Goal: Check status: Check status

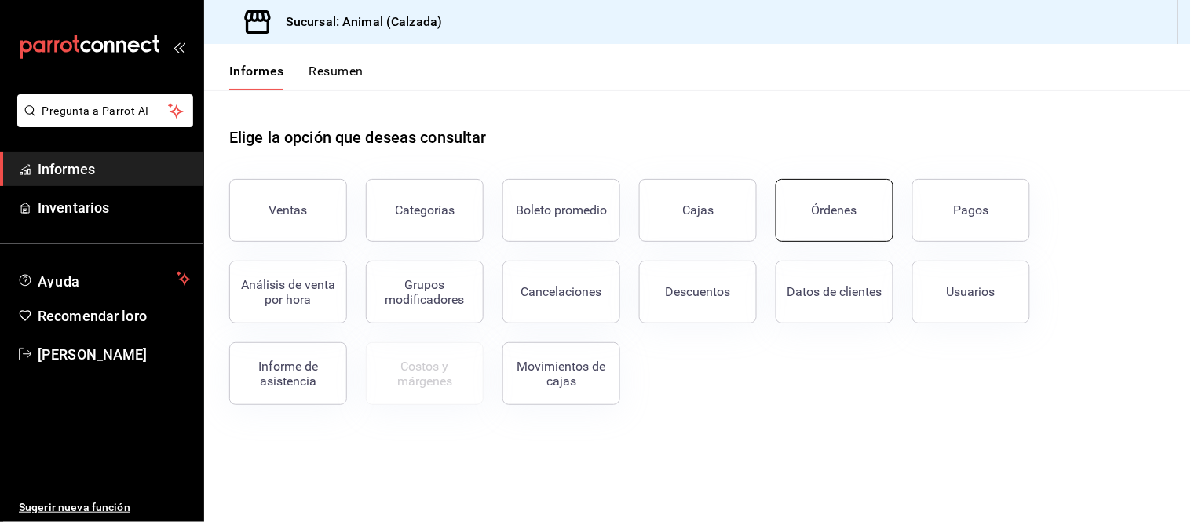
click at [871, 222] on button "Órdenes" at bounding box center [834, 210] width 118 height 63
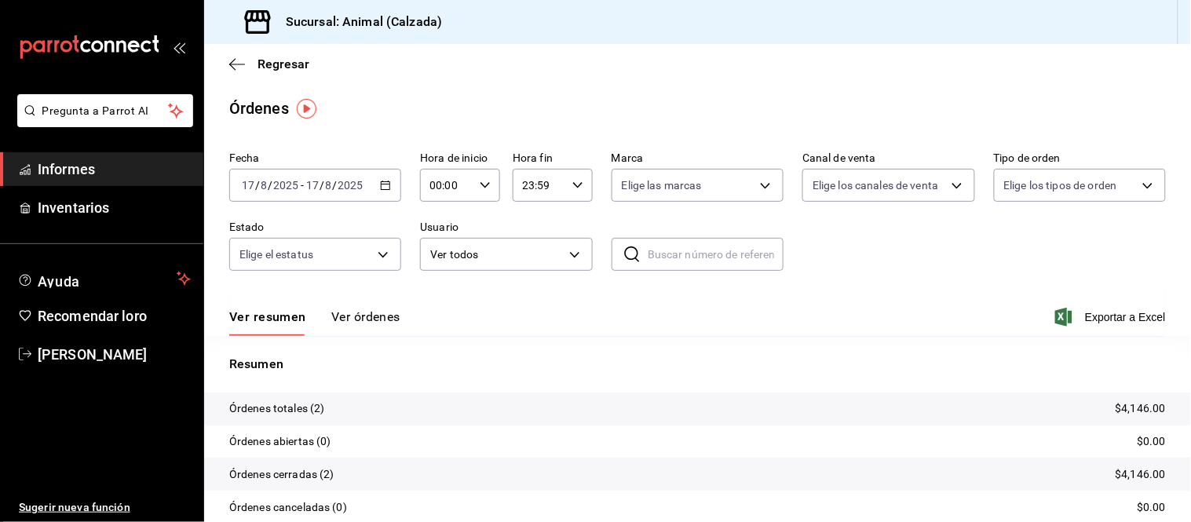
click at [359, 326] on button "Ver órdenes" at bounding box center [365, 321] width 69 height 27
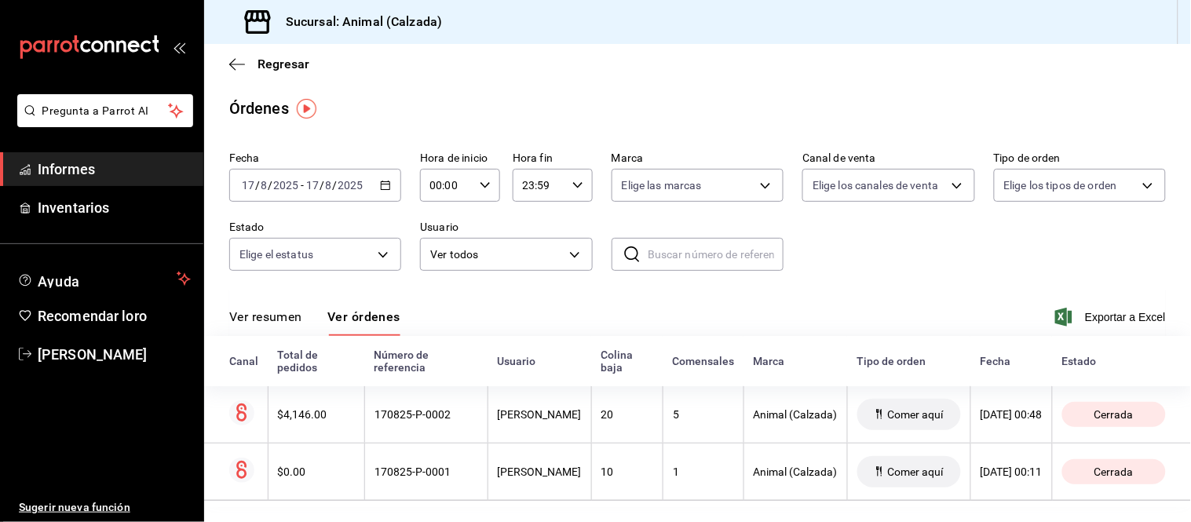
click at [248, 318] on font "Ver resumen" at bounding box center [265, 316] width 73 height 15
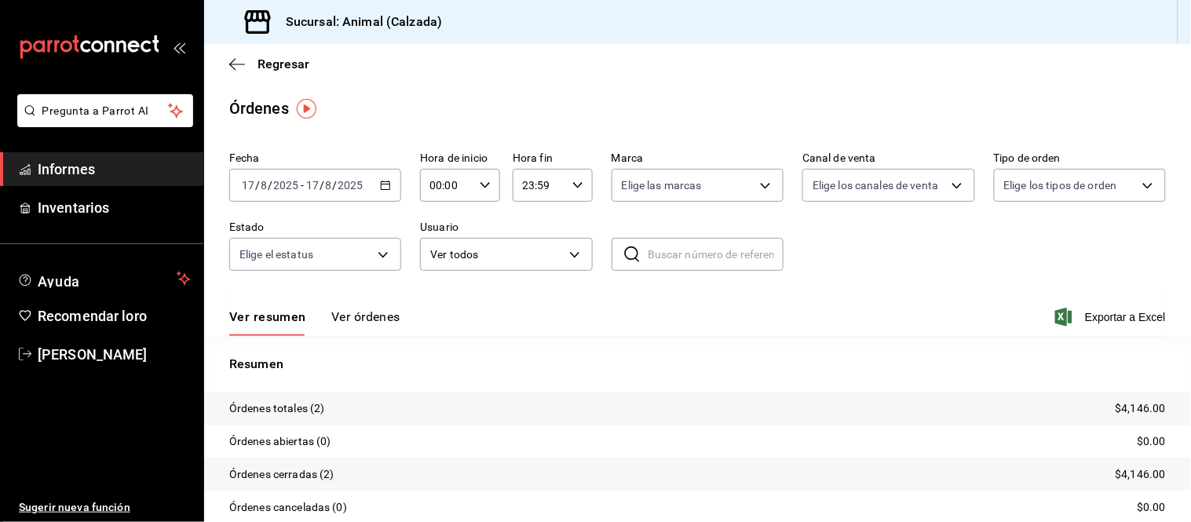
click at [484, 190] on icon "button" at bounding box center [485, 185] width 11 height 11
click at [432, 323] on font "05" at bounding box center [437, 327] width 13 height 13
type input "05:00"
click at [352, 295] on div at bounding box center [595, 261] width 1191 height 522
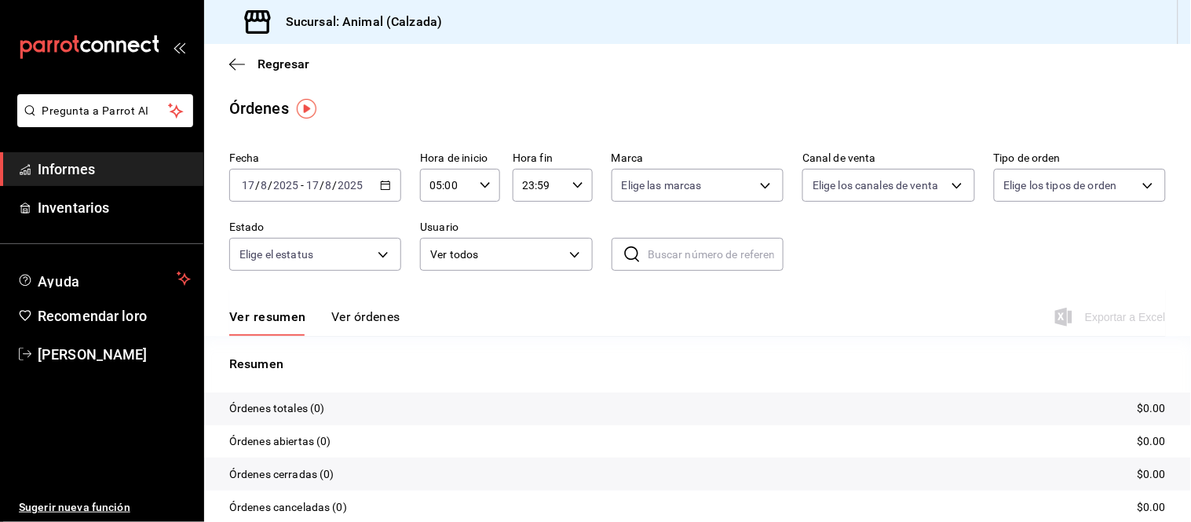
click at [374, 316] on font "Ver órdenes" at bounding box center [365, 316] width 69 height 15
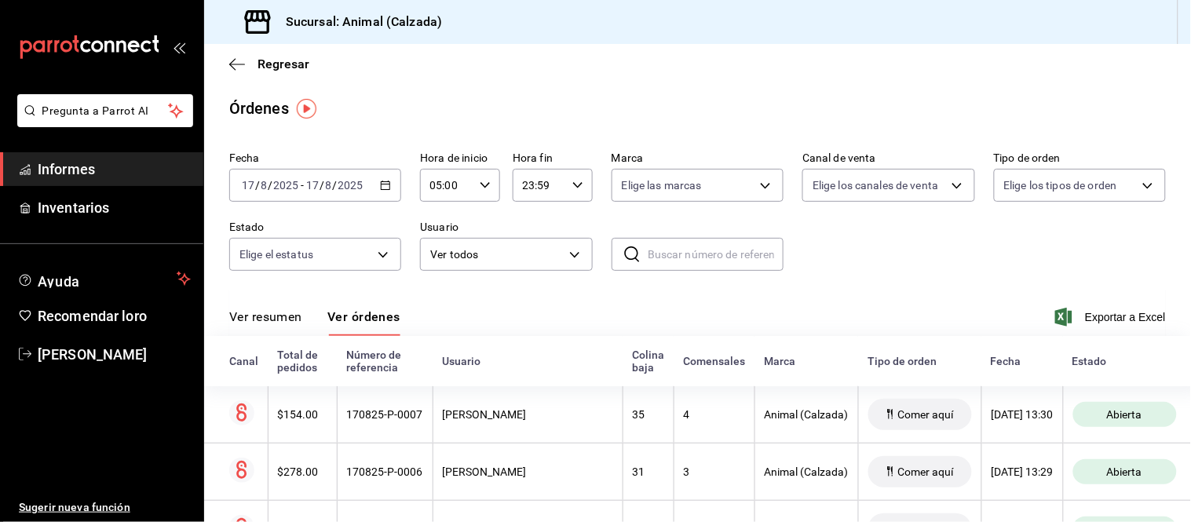
click at [253, 319] on font "Ver resumen" at bounding box center [265, 316] width 73 height 15
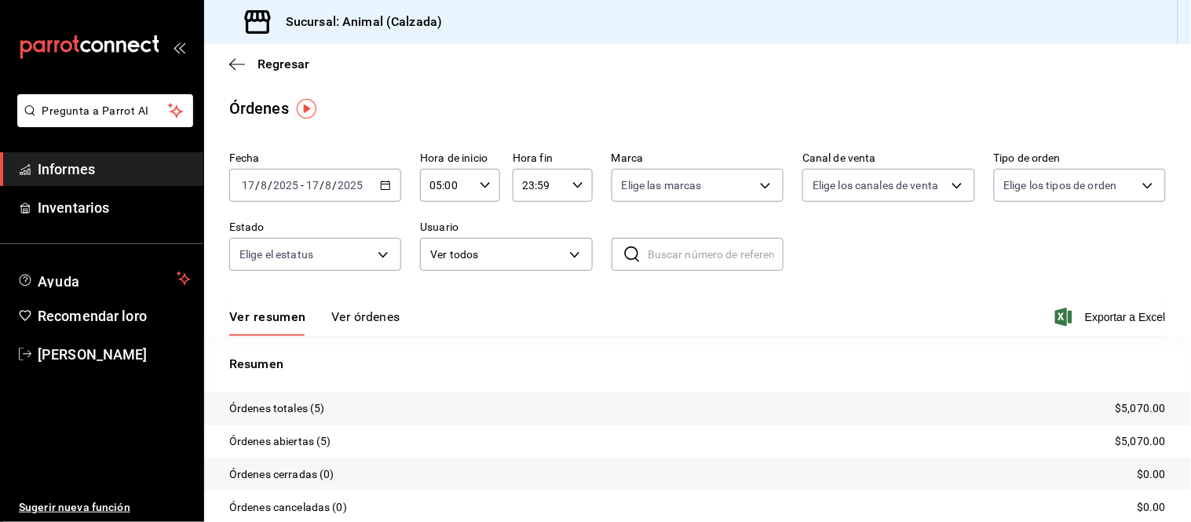
click at [367, 316] on font "Ver órdenes" at bounding box center [365, 316] width 69 height 15
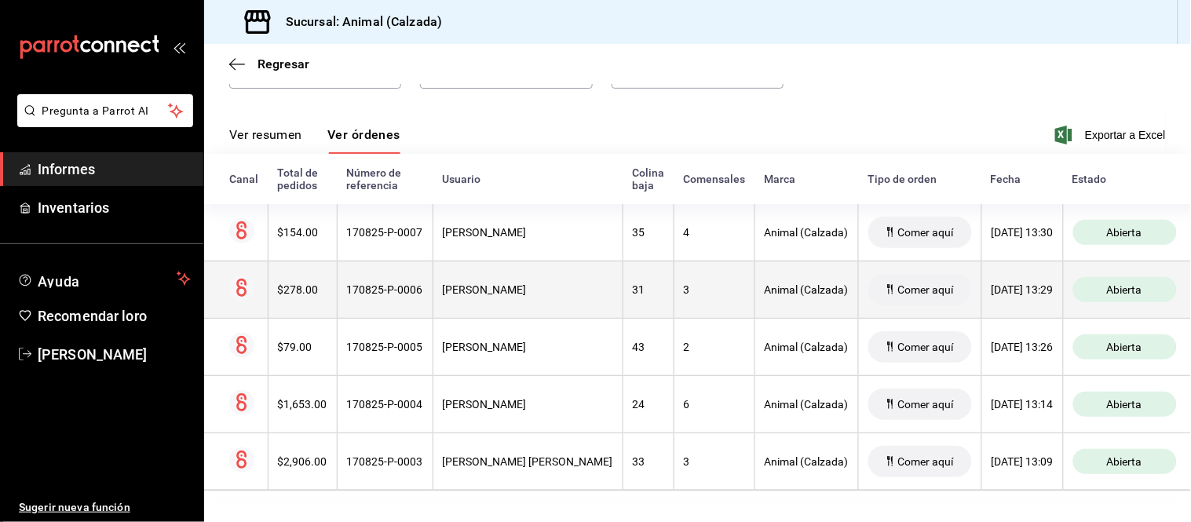
scroll to position [197, 0]
